Goal: Obtain resource: Obtain resource

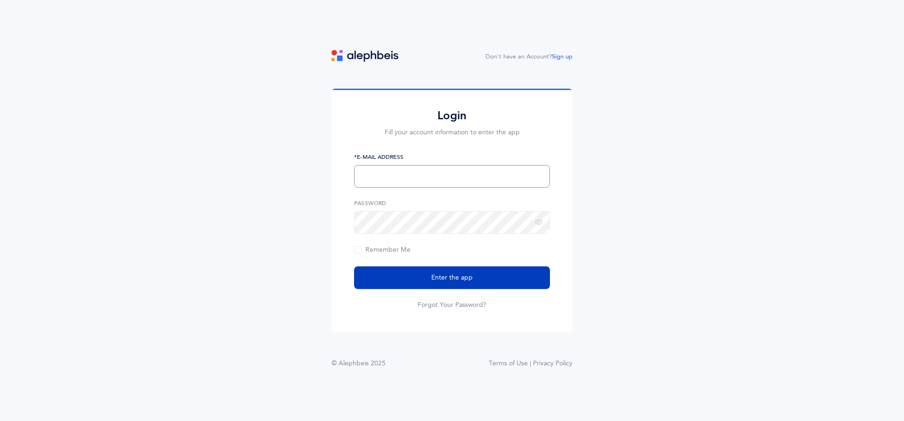
type input "gsegall@theshulpreschool.org"
click at [423, 279] on button "Enter the app" at bounding box center [452, 277] width 196 height 23
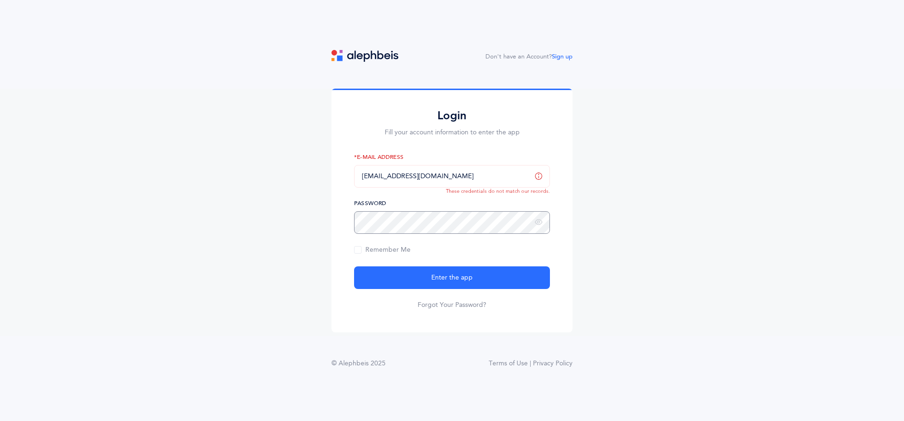
click at [305, 219] on div "Login Fill your account information to enter the app gsegall@theshulpreschool.o…" at bounding box center [452, 212] width 904 height 247
click at [354, 266] on button "Enter the app" at bounding box center [452, 277] width 196 height 23
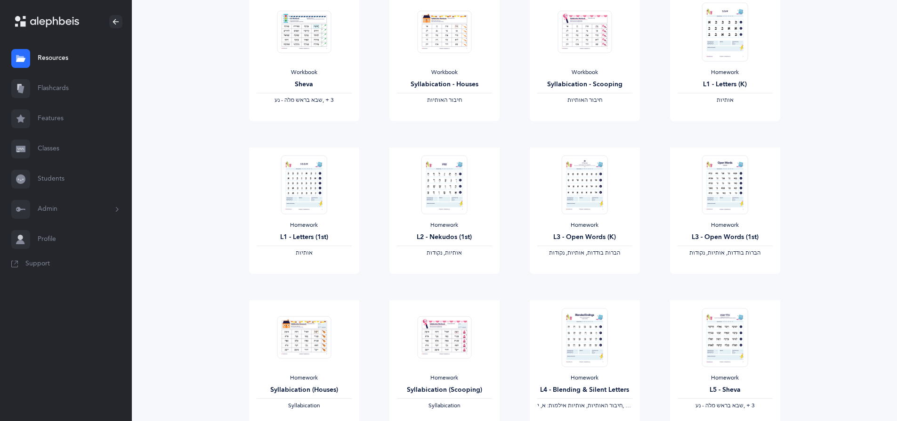
scroll to position [174, 0]
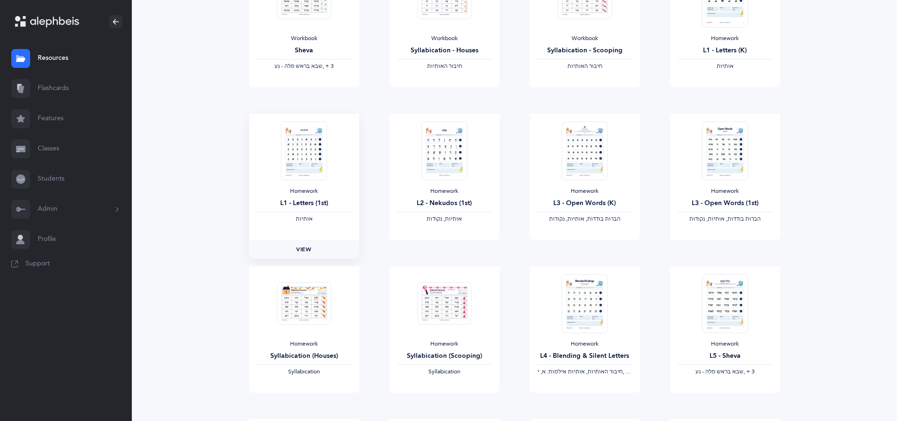
click at [313, 252] on link "View" at bounding box center [304, 249] width 110 height 19
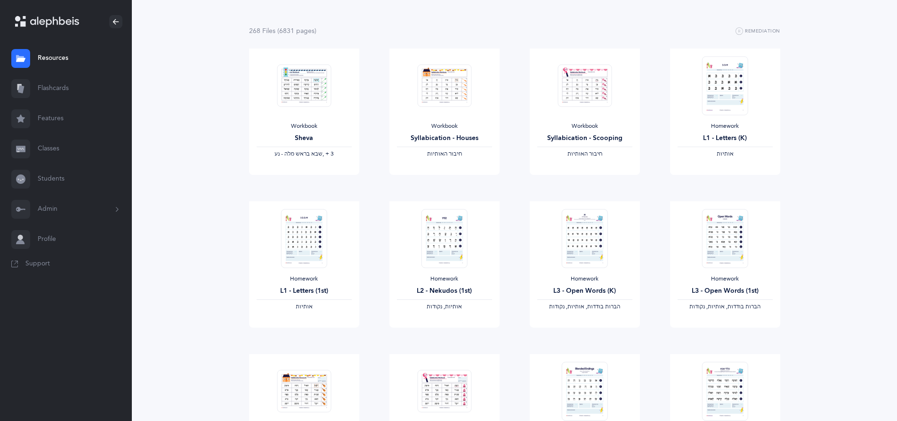
scroll to position [80, 0]
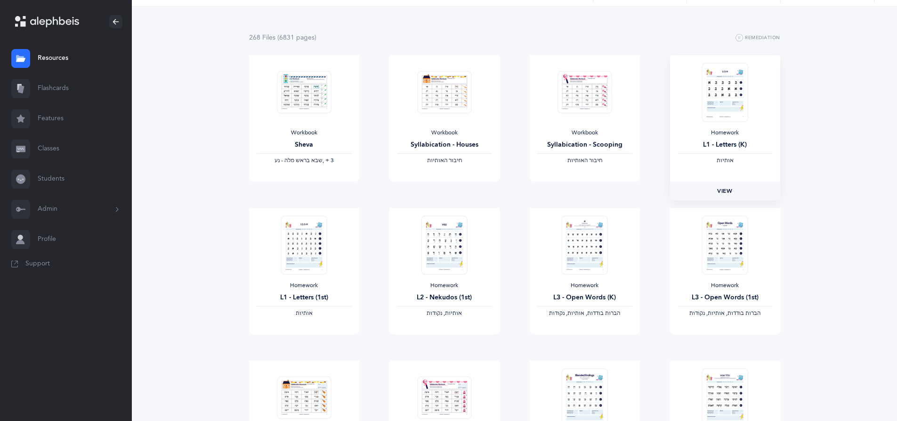
click at [724, 189] on span "View" at bounding box center [724, 191] width 15 height 8
